Goal: Transaction & Acquisition: Register for event/course

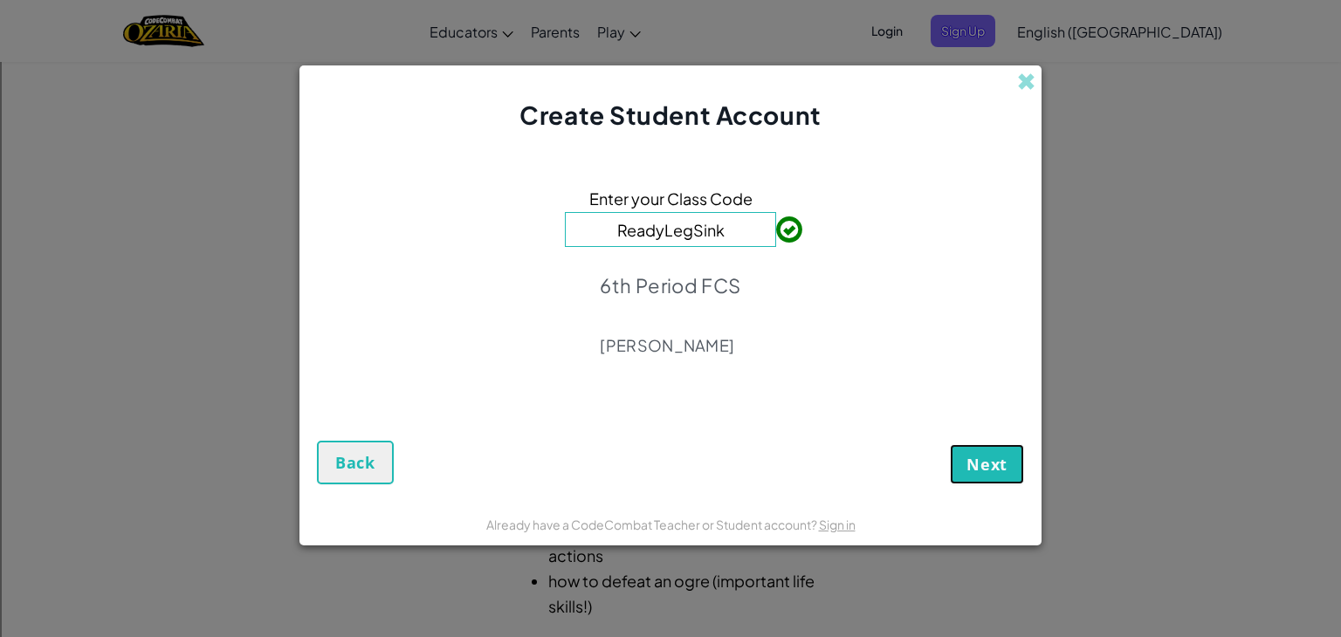
click at [994, 470] on span "Next" at bounding box center [986, 464] width 41 height 21
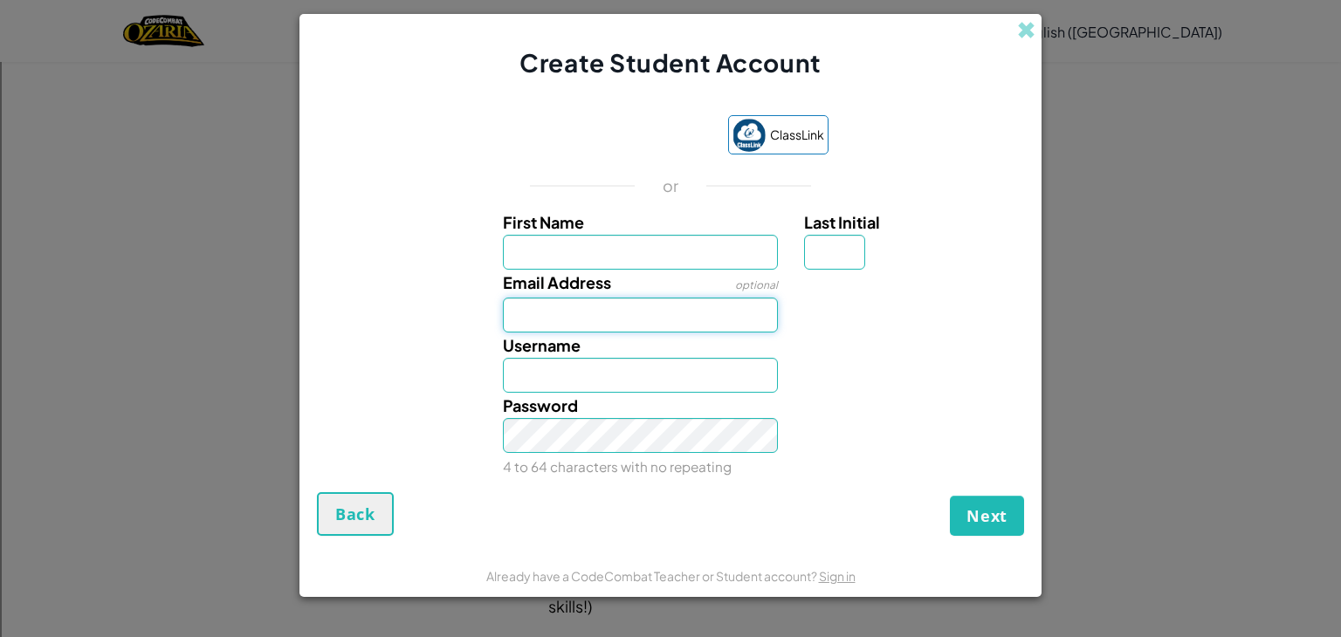
click at [684, 320] on input "Email Address" at bounding box center [641, 315] width 276 height 35
type input "[EMAIL_ADDRESS][DOMAIN_NAME]"
click at [950, 496] on button "Next" at bounding box center [987, 516] width 74 height 40
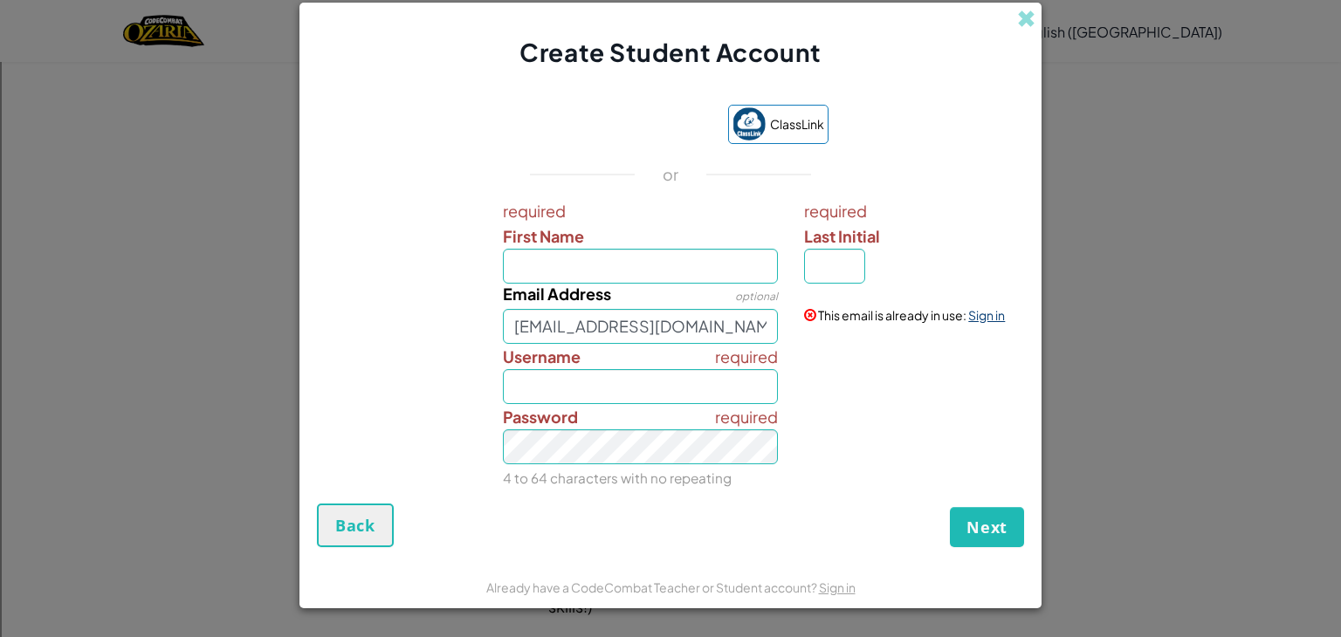
click at [975, 319] on link "Sign in" at bounding box center [986, 315] width 37 height 16
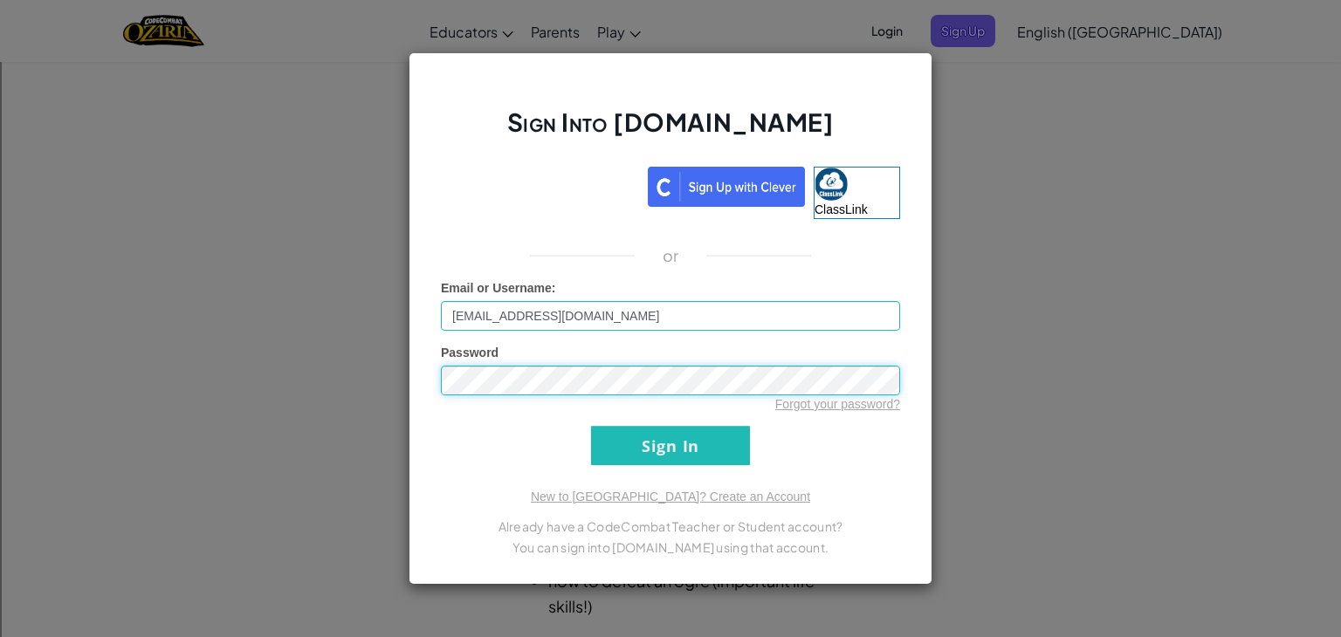
click at [591, 426] on input "Sign In" at bounding box center [670, 445] width 159 height 39
